Goal: Find specific page/section: Find specific page/section

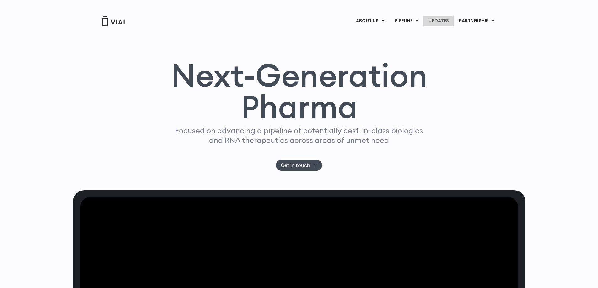
click at [440, 20] on link "UPDATES" at bounding box center [438, 21] width 30 height 11
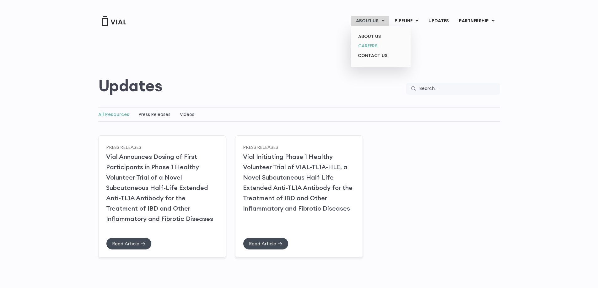
click at [371, 43] on link "CAREERS" at bounding box center [380, 46] width 55 height 10
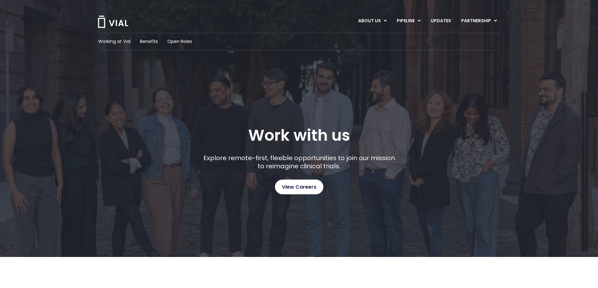
click at [321, 181] on link "View Careers" at bounding box center [299, 187] width 48 height 15
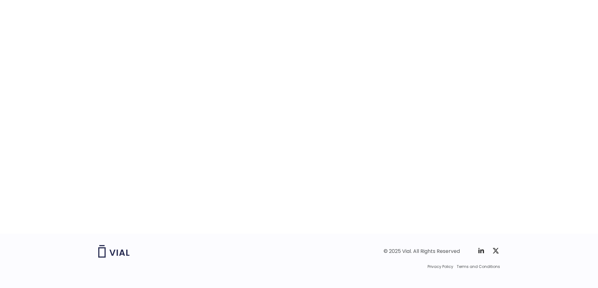
scroll to position [942, 0]
